Goal: Task Accomplishment & Management: Manage account settings

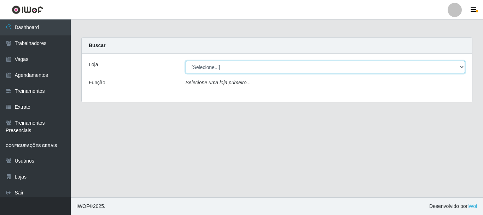
click at [458, 69] on select "[Selecione...] O Cestão - [GEOGRAPHIC_DATA]" at bounding box center [326, 67] width 280 height 12
select select "238"
click at [186, 61] on select "[Selecione...] O Cestão - [GEOGRAPHIC_DATA]" at bounding box center [326, 67] width 280 height 12
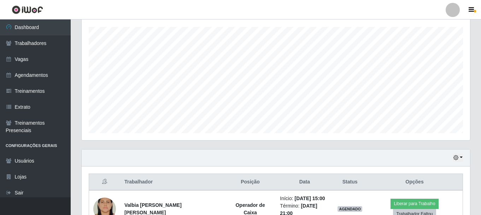
scroll to position [161, 0]
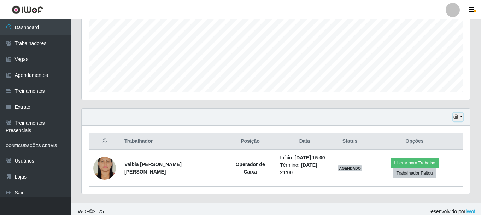
click at [462, 116] on button "button" at bounding box center [458, 117] width 10 height 8
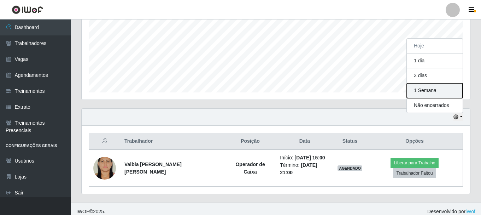
click at [447, 92] on button "1 Semana" at bounding box center [435, 90] width 56 height 15
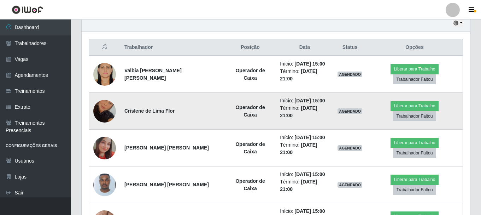
scroll to position [267, 0]
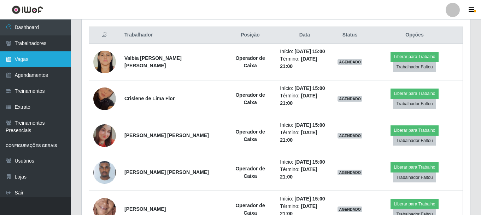
click at [31, 59] on link "Vagas" at bounding box center [35, 59] width 71 height 16
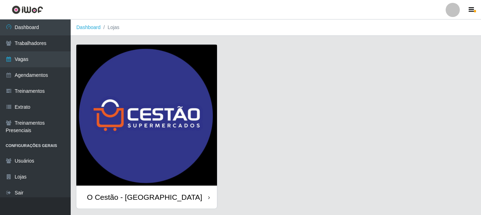
click at [150, 128] on img at bounding box center [146, 115] width 141 height 141
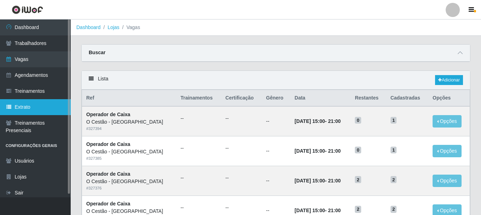
click at [42, 106] on link "Extrato" at bounding box center [35, 107] width 71 height 16
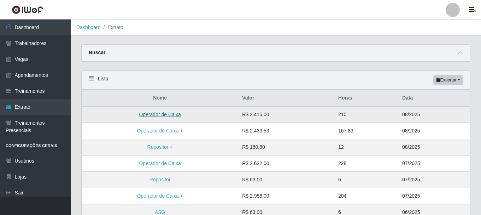
click at [151, 116] on link "Operador de Caixa" at bounding box center [160, 114] width 42 height 6
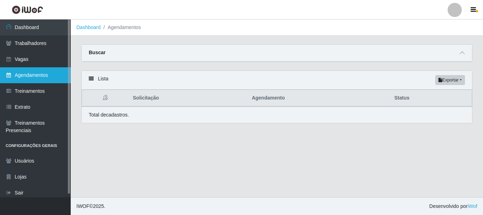
click at [47, 80] on link "Agendamentos" at bounding box center [35, 75] width 71 height 16
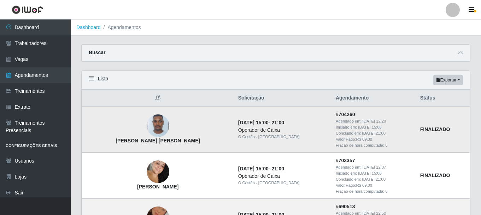
click at [147, 129] on img at bounding box center [158, 126] width 23 height 30
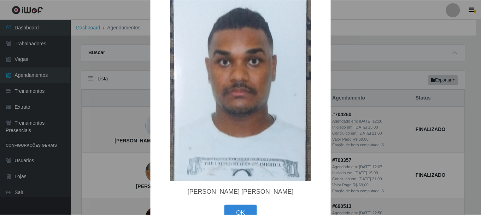
scroll to position [42, 0]
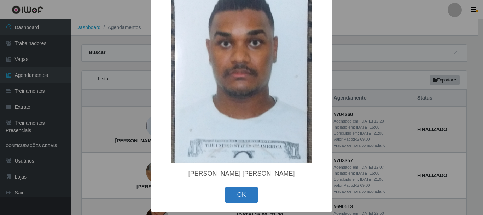
click at [245, 191] on button "OK" at bounding box center [241, 194] width 33 height 17
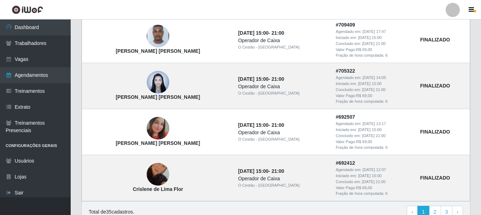
scroll to position [630, 0]
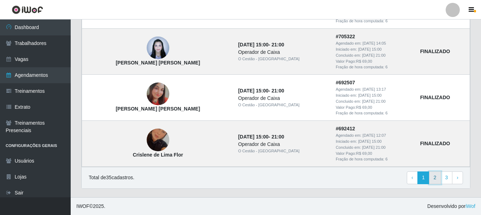
click at [435, 182] on link "2" at bounding box center [435, 177] width 12 height 13
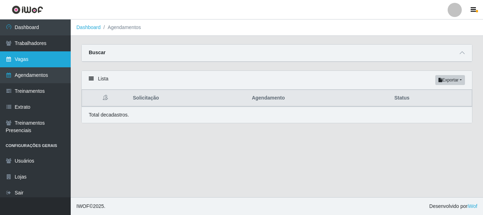
click at [42, 58] on link "Vagas" at bounding box center [35, 59] width 71 height 16
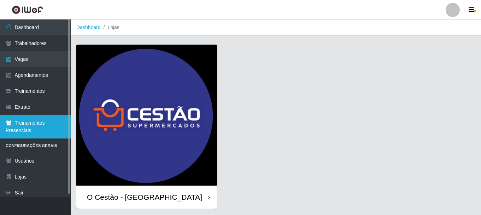
click at [52, 121] on link "Treinamentos Presenciais" at bounding box center [35, 126] width 71 height 23
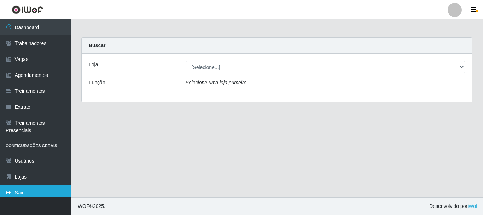
click at [49, 186] on link "Sair" at bounding box center [35, 193] width 71 height 16
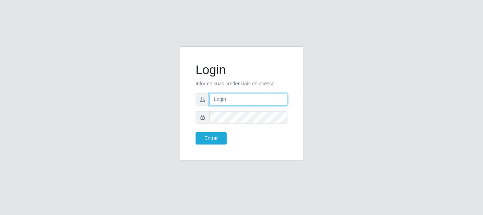
type input "[PERSON_NAME]"
click at [245, 102] on input "[PERSON_NAME]" at bounding box center [248, 99] width 78 height 12
drag, startPoint x: 256, startPoint y: 101, endPoint x: 104, endPoint y: 117, distance: 152.9
click at [105, 117] on div "Login Informe suas credenciais de acesso [PERSON_NAME] Entrar" at bounding box center [241, 107] width 403 height 122
click at [229, 97] on input "J" at bounding box center [248, 99] width 78 height 12
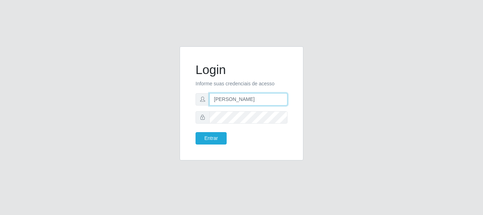
type input "JOSELMA@OCESTAO"
click at [176, 125] on div "Login Informe suas credenciais de acesso JOSELMA@OCESTAO Entrar" at bounding box center [241, 107] width 134 height 122
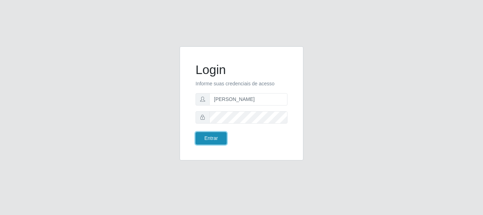
click at [204, 139] on button "Entrar" at bounding box center [211, 138] width 31 height 12
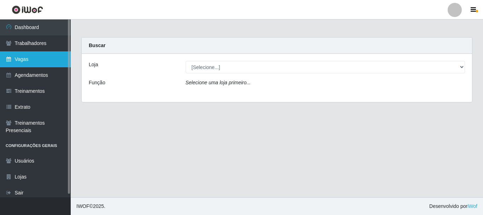
click at [61, 59] on link "Vagas" at bounding box center [35, 59] width 71 height 16
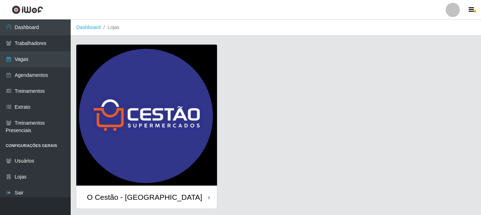
click at [184, 110] on img at bounding box center [146, 115] width 141 height 141
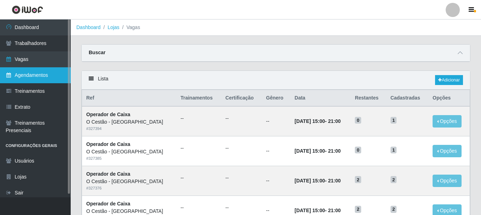
click at [49, 76] on link "Agendamentos" at bounding box center [35, 75] width 71 height 16
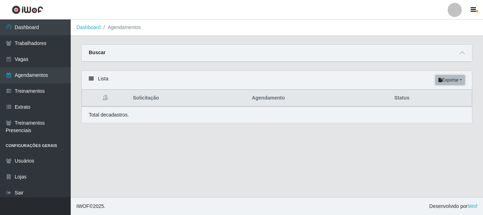
click at [461, 81] on button "Exportar" at bounding box center [450, 80] width 30 height 10
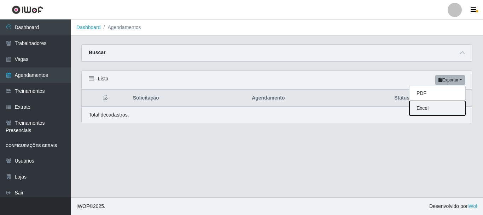
click at [450, 107] on button "Excel" at bounding box center [438, 108] width 56 height 14
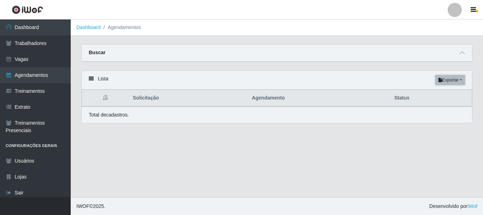
click at [461, 82] on button "Exportar" at bounding box center [450, 80] width 30 height 10
click at [444, 96] on button "PDF" at bounding box center [438, 93] width 56 height 15
click at [459, 82] on button "Exportar" at bounding box center [450, 80] width 30 height 10
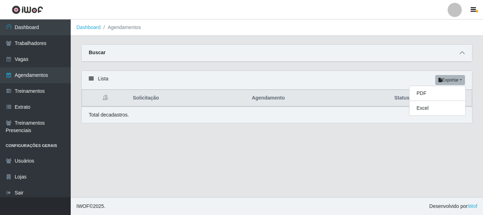
click at [460, 51] on icon at bounding box center [462, 52] width 5 height 5
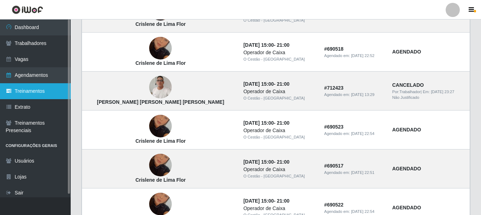
scroll to position [129, 0]
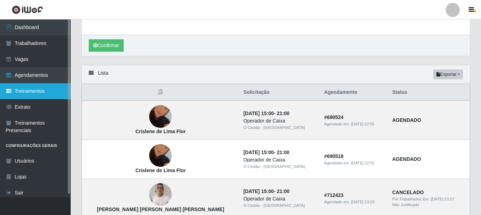
click at [39, 95] on link "Treinamentos" at bounding box center [35, 91] width 71 height 16
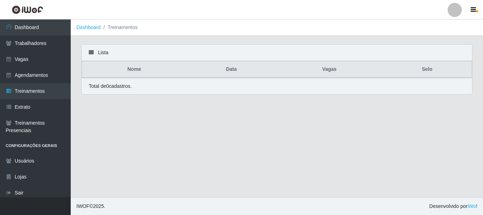
click at [92, 52] on icon at bounding box center [91, 52] width 5 height 5
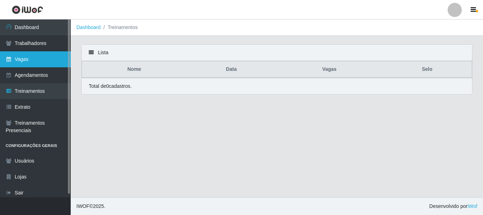
click at [44, 58] on link "Vagas" at bounding box center [35, 59] width 71 height 16
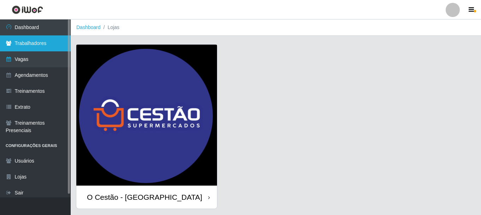
click at [60, 43] on link "Trabalhadores" at bounding box center [35, 43] width 71 height 16
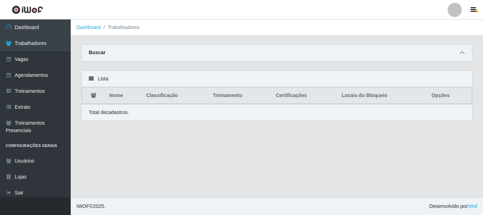
click at [463, 52] on icon at bounding box center [462, 52] width 5 height 5
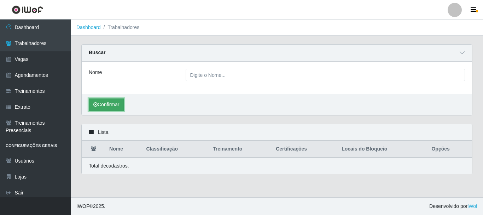
click at [116, 107] on button "Confirmar" at bounding box center [106, 104] width 35 height 12
click at [373, 81] on div "Nome" at bounding box center [277, 78] width 390 height 32
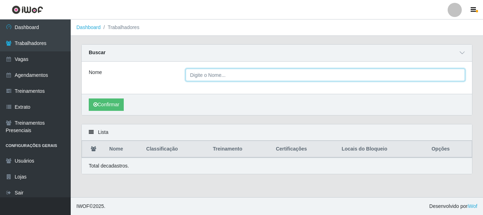
click at [377, 79] on input "Nome" at bounding box center [326, 75] width 280 height 12
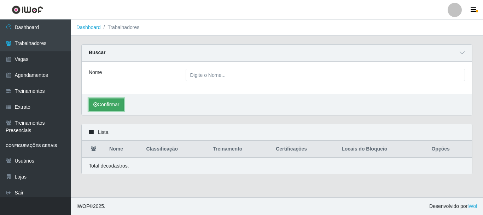
click at [109, 104] on button "Confirmar" at bounding box center [106, 104] width 35 height 12
click at [104, 106] on button "Confirmar" at bounding box center [106, 104] width 35 height 12
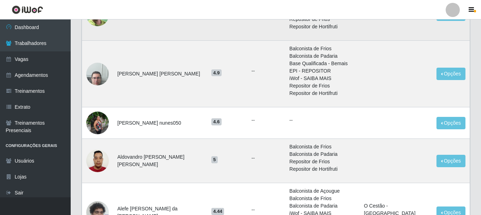
scroll to position [111, 0]
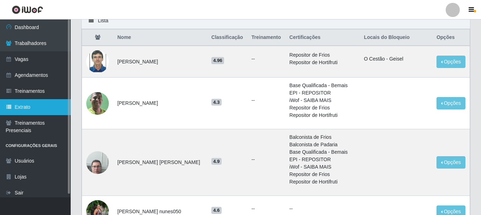
click at [49, 106] on link "Extrato" at bounding box center [35, 107] width 71 height 16
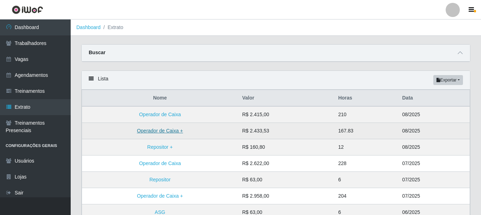
click at [160, 132] on link "Operador de Caixa +" at bounding box center [160, 131] width 46 height 6
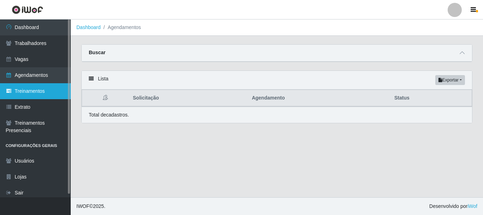
click at [54, 90] on link "Treinamentos" at bounding box center [35, 91] width 71 height 16
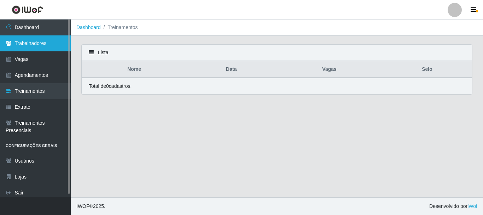
click at [56, 48] on link "Trabalhadores" at bounding box center [35, 43] width 71 height 16
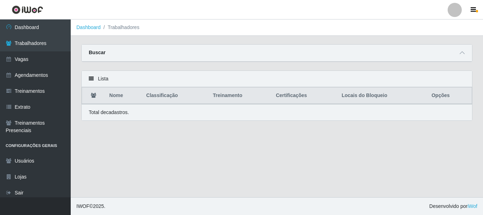
click at [92, 80] on icon at bounding box center [91, 78] width 5 height 5
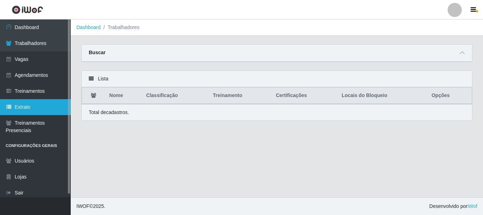
click at [29, 107] on link "Extrato" at bounding box center [35, 107] width 71 height 16
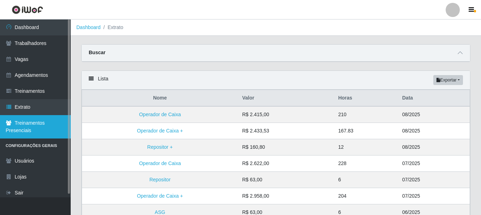
click at [18, 133] on link "Treinamentos Presenciais" at bounding box center [35, 126] width 71 height 23
